Goal: Task Accomplishment & Management: Use online tool/utility

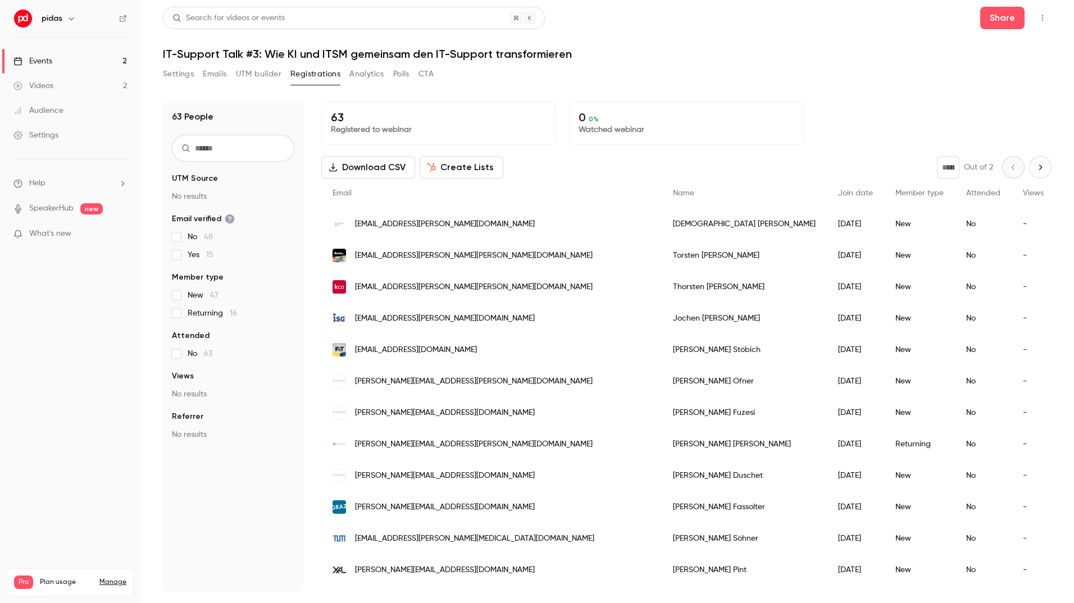
scroll to position [1197, 0]
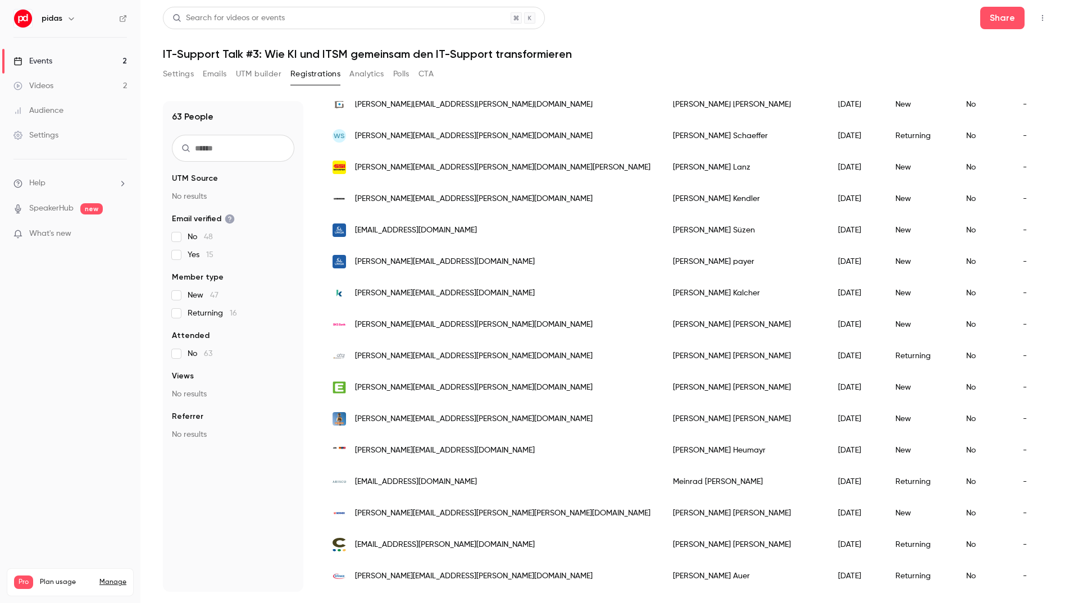
click at [76, 63] on link "Events 2" at bounding box center [70, 61] width 140 height 25
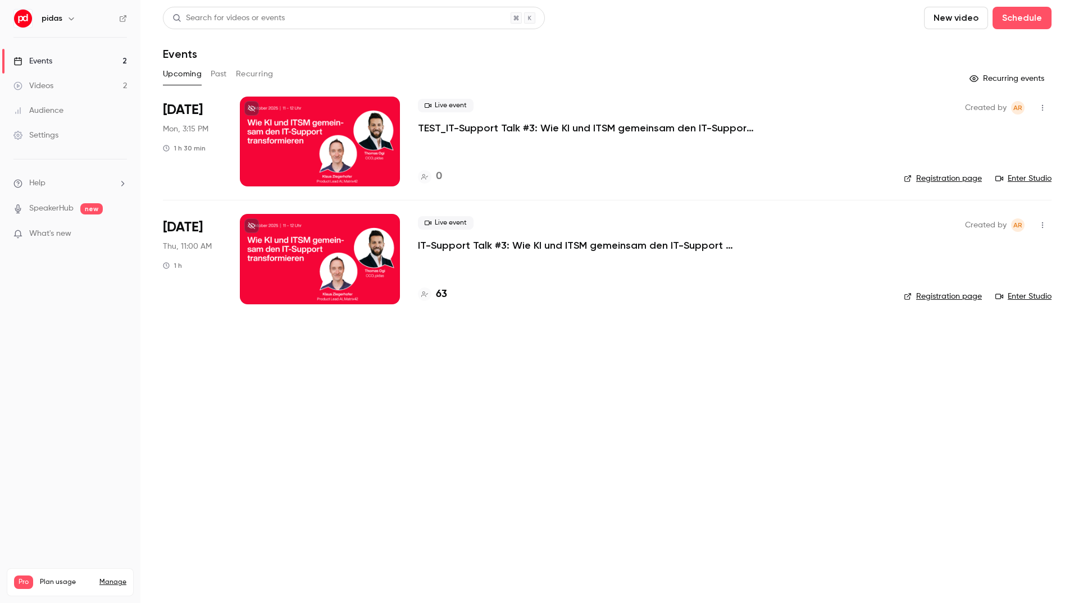
click at [357, 150] on div at bounding box center [320, 142] width 160 height 90
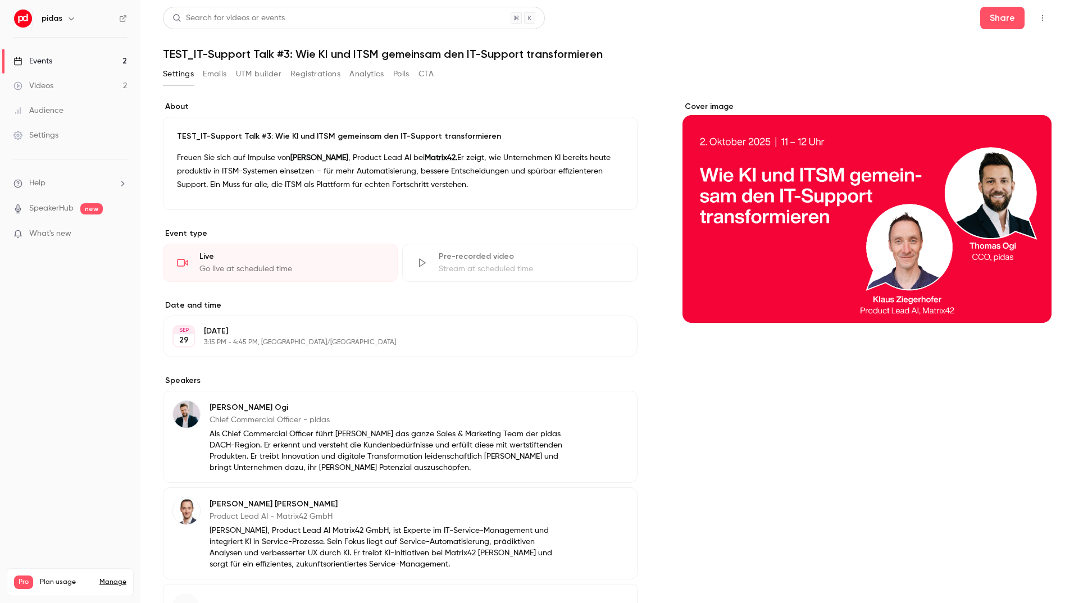
click at [977, 187] on div "Cover image" at bounding box center [866, 212] width 369 height 222
click at [0, 0] on input "Cover image" at bounding box center [0, 0] width 0 height 0
click at [1042, 17] on icon "button" at bounding box center [1042, 18] width 1 height 6
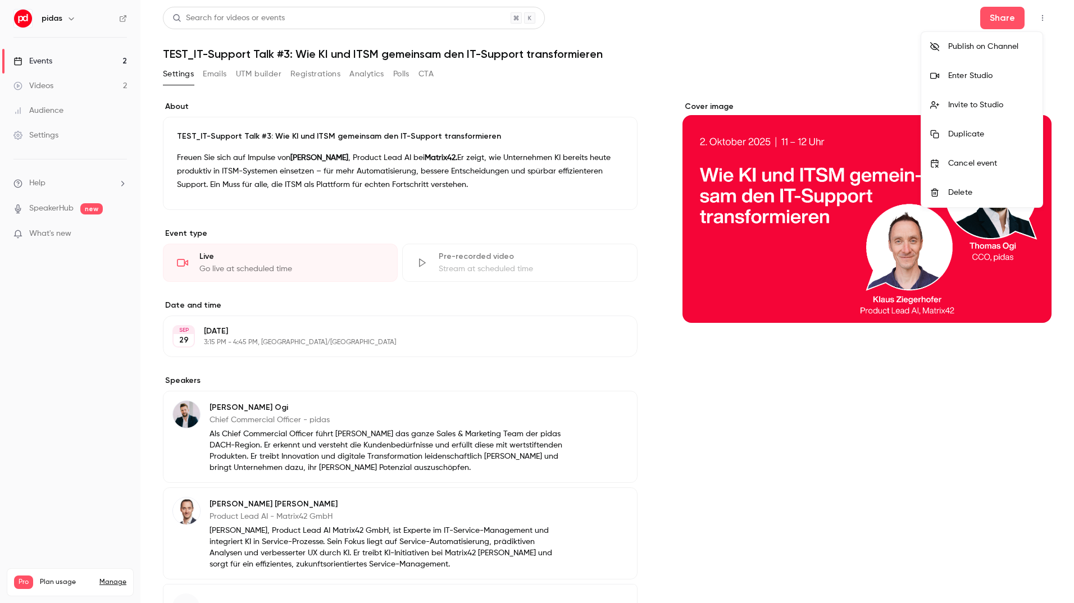
click at [985, 72] on div "Enter Studio" at bounding box center [990, 75] width 85 height 11
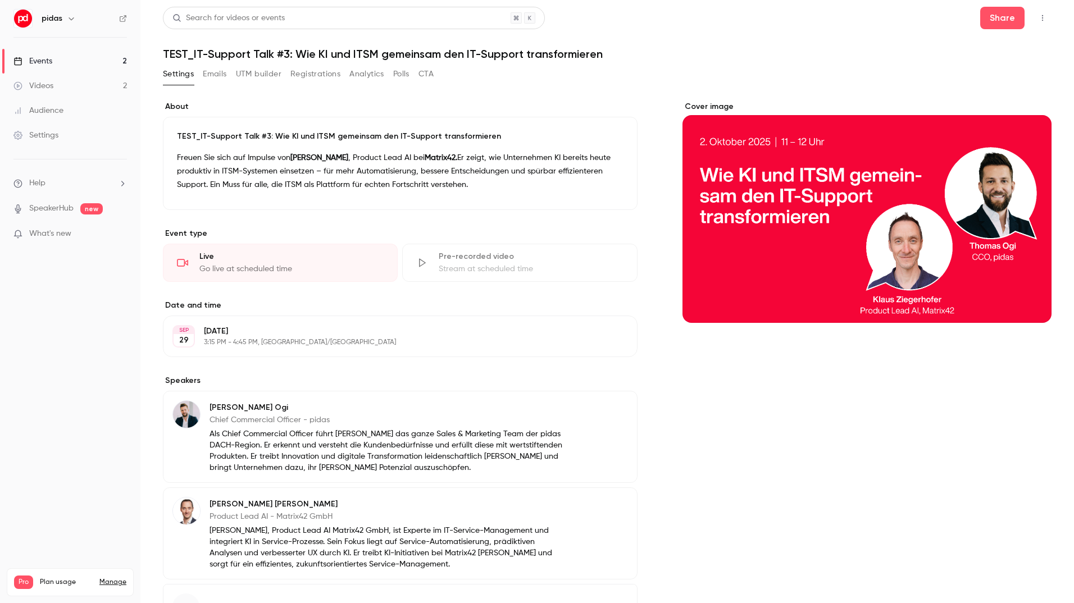
click at [93, 61] on link "Events 2" at bounding box center [70, 61] width 140 height 25
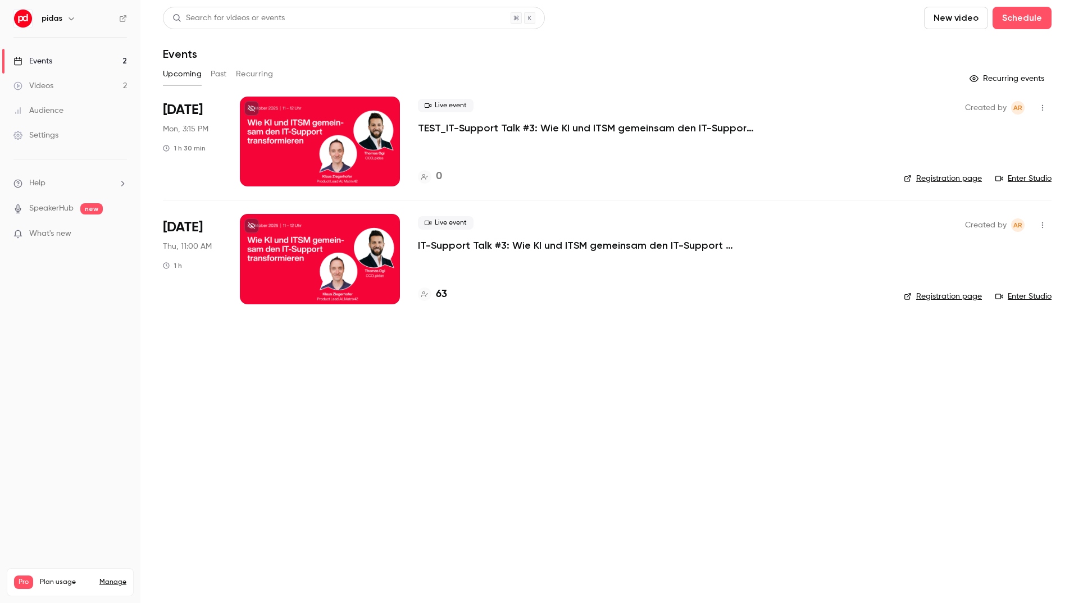
click at [375, 273] on div at bounding box center [320, 259] width 160 height 90
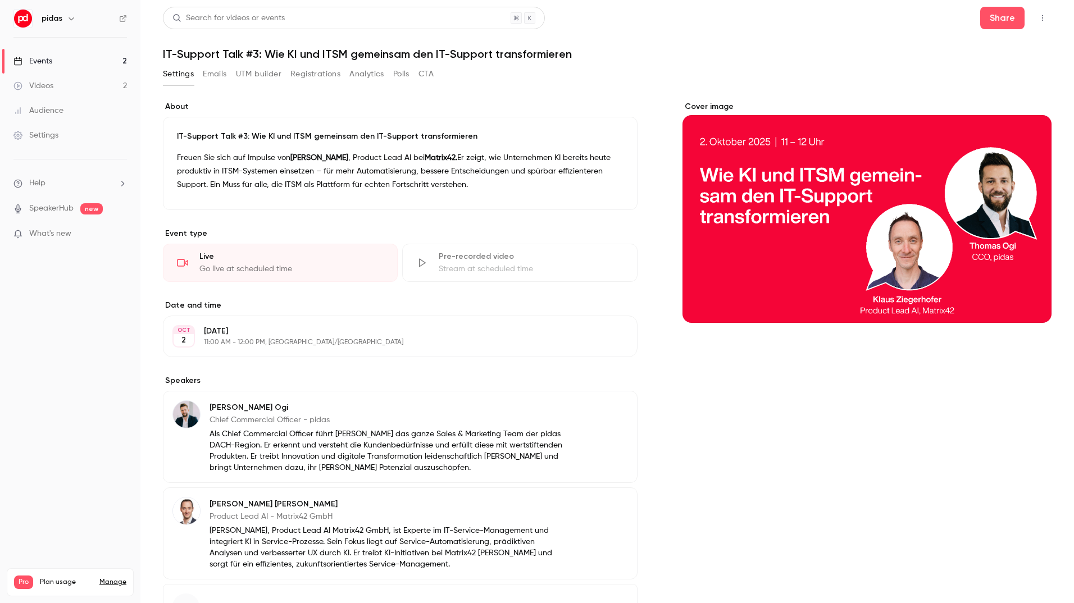
click at [1038, 21] on icon "button" at bounding box center [1042, 18] width 9 height 8
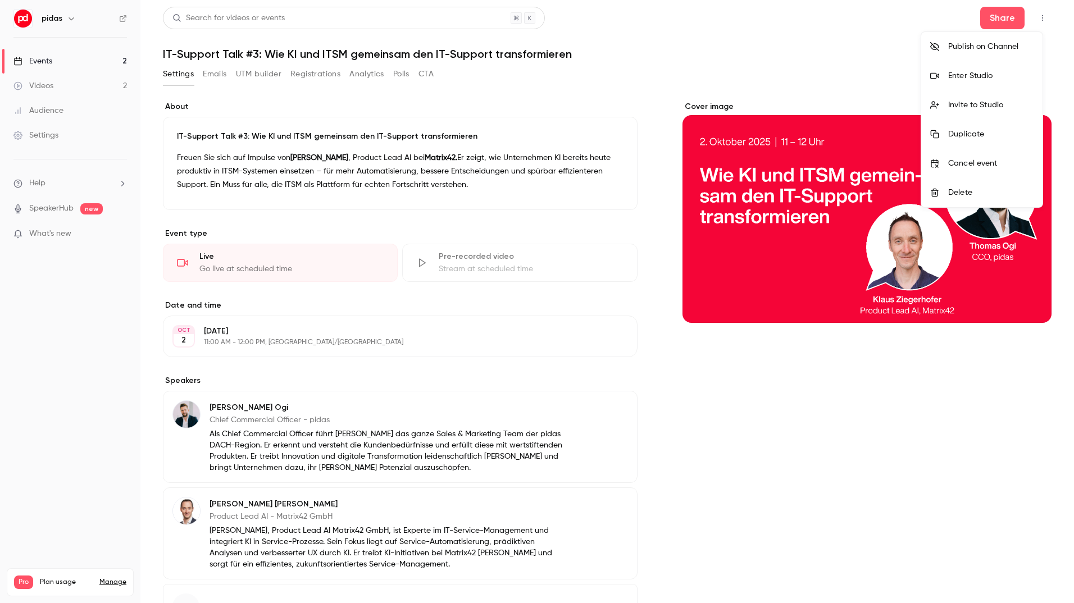
click at [979, 69] on li "Enter Studio" at bounding box center [981, 75] width 121 height 29
